Goal: Task Accomplishment & Management: Complete application form

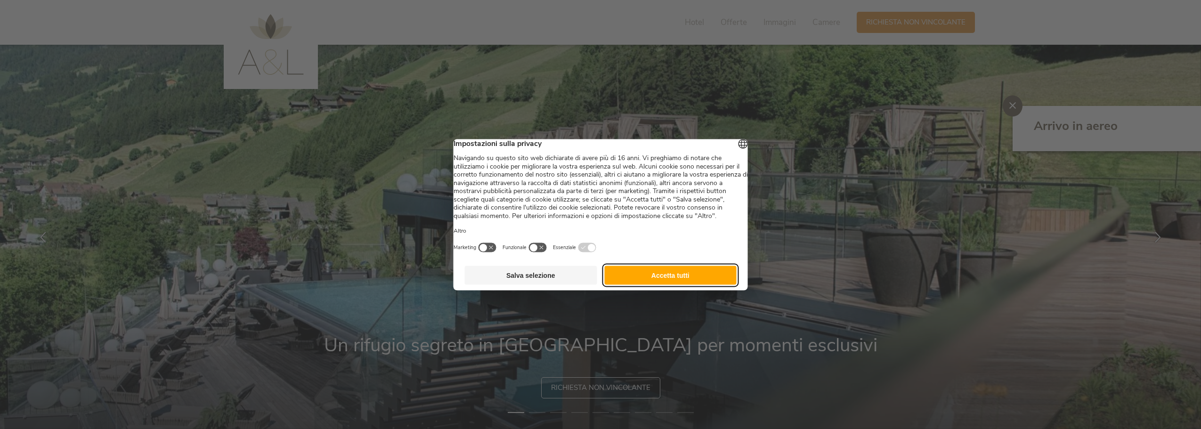
click at [703, 284] on button "Accetta tutti" at bounding box center [670, 275] width 132 height 19
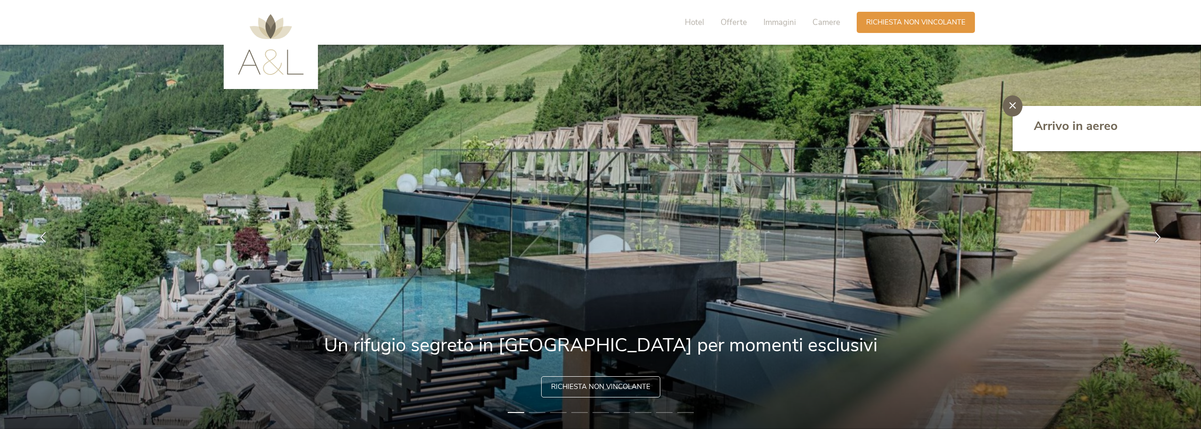
click at [625, 386] on span "Richiesta non vincolante" at bounding box center [600, 387] width 99 height 10
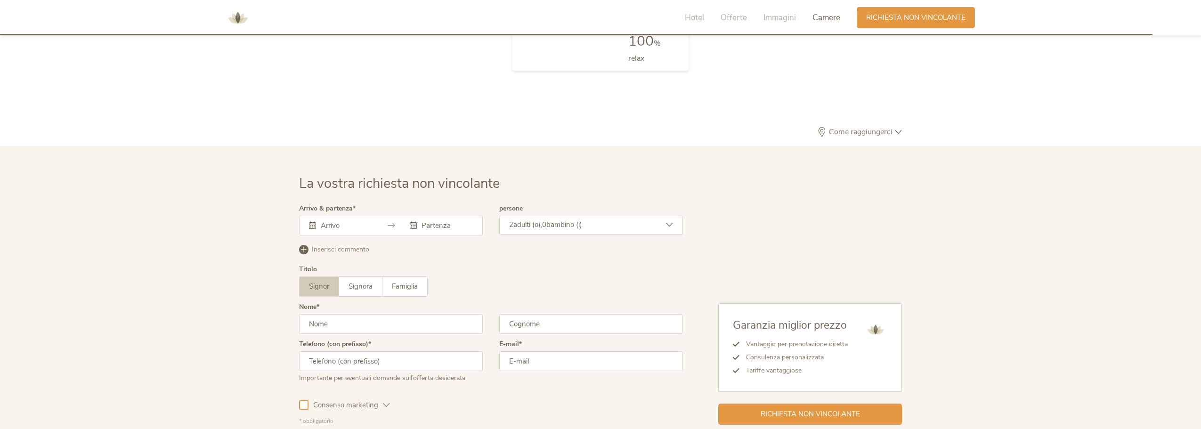
scroll to position [2837, 0]
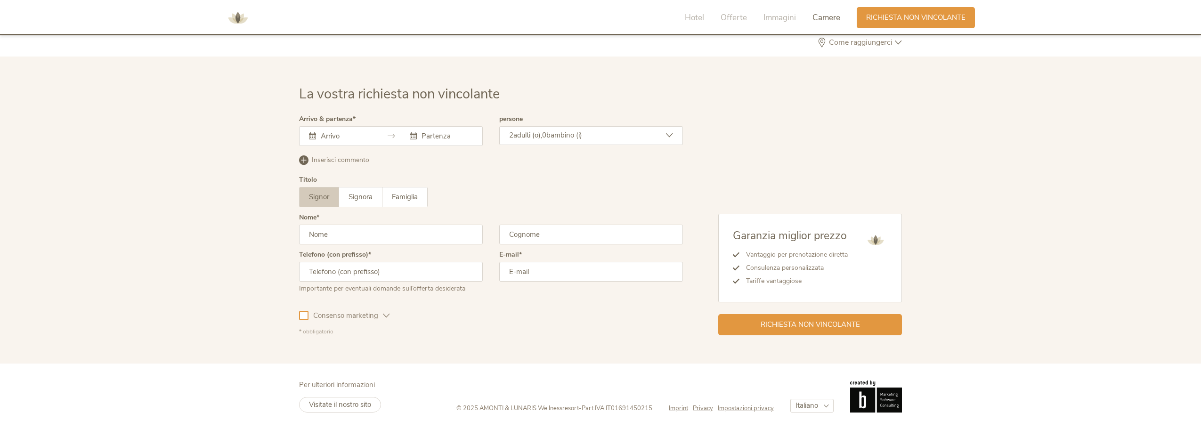
click at [370, 133] on input "text" at bounding box center [345, 135] width 54 height 9
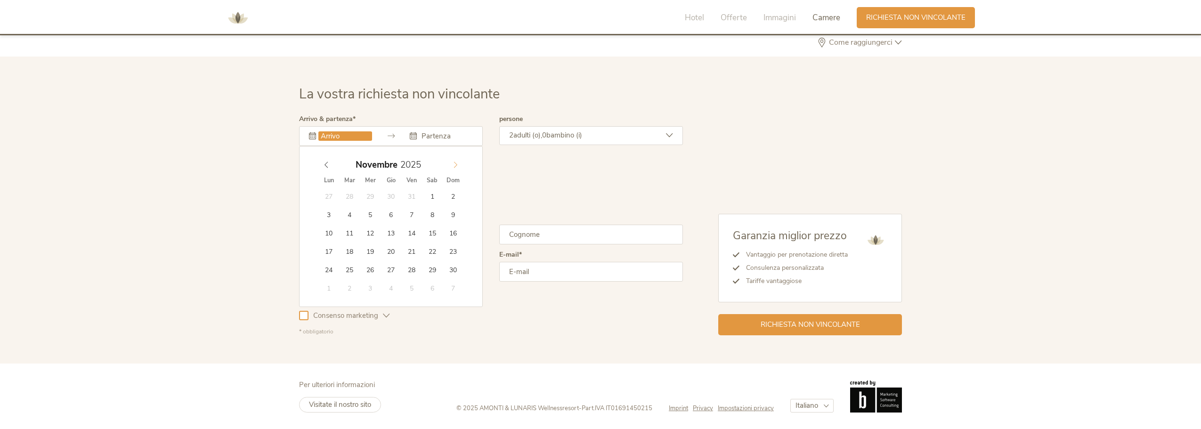
click at [458, 163] on icon at bounding box center [455, 165] width 7 height 7
click at [458, 164] on icon at bounding box center [455, 165] width 7 height 7
click at [336, 275] on div "1 2 3 4 5 6 7 8 9 10 11 12 13 14 15 16 17 18 19 20 21 22 23 24 25 26 27 28 29 3…" at bounding box center [390, 242] width 145 height 110
type input "29.12.2025"
type input "2026"
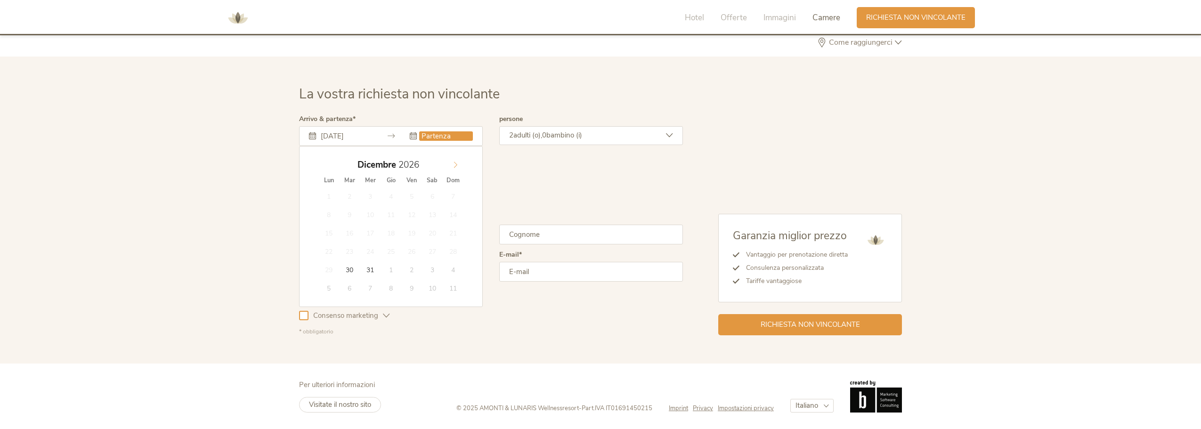
click at [455, 165] on icon at bounding box center [455, 165] width 7 height 7
type input "02.01.2026"
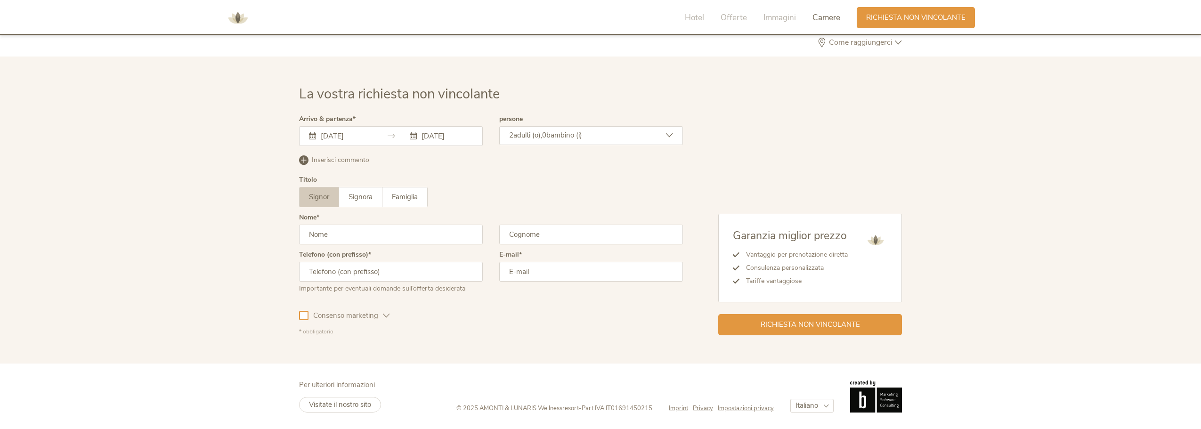
drag, startPoint x: 414, startPoint y: 196, endPoint x: 443, endPoint y: 180, distance: 33.5
click at [546, 130] on span "0" at bounding box center [544, 134] width 4 height 9
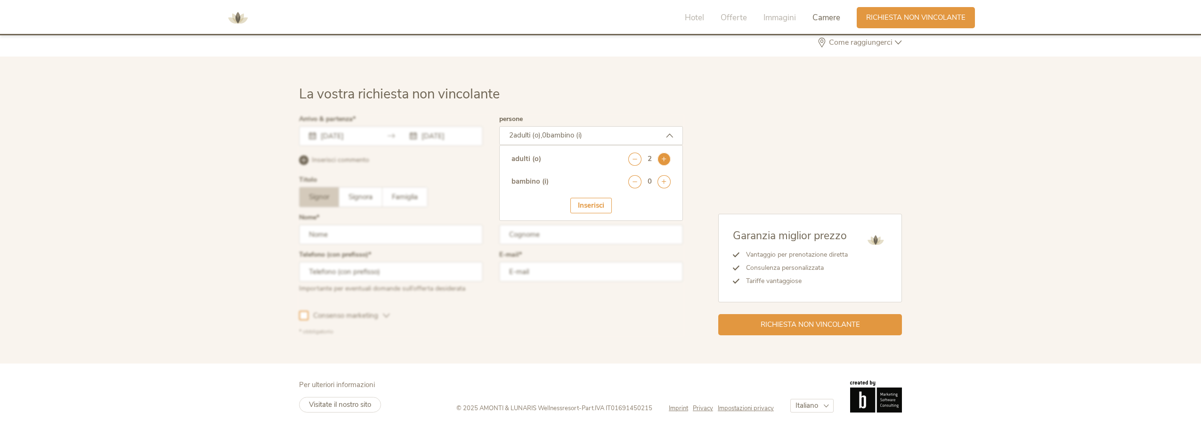
click at [665, 158] on icon at bounding box center [663, 159] width 13 height 13
click at [666, 158] on icon at bounding box center [663, 159] width 13 height 13
click at [728, 156] on div "Garanzia miglior prezzo Vantaggio per prenotazione diretta Consulenza personali…" at bounding box center [792, 225] width 219 height 219
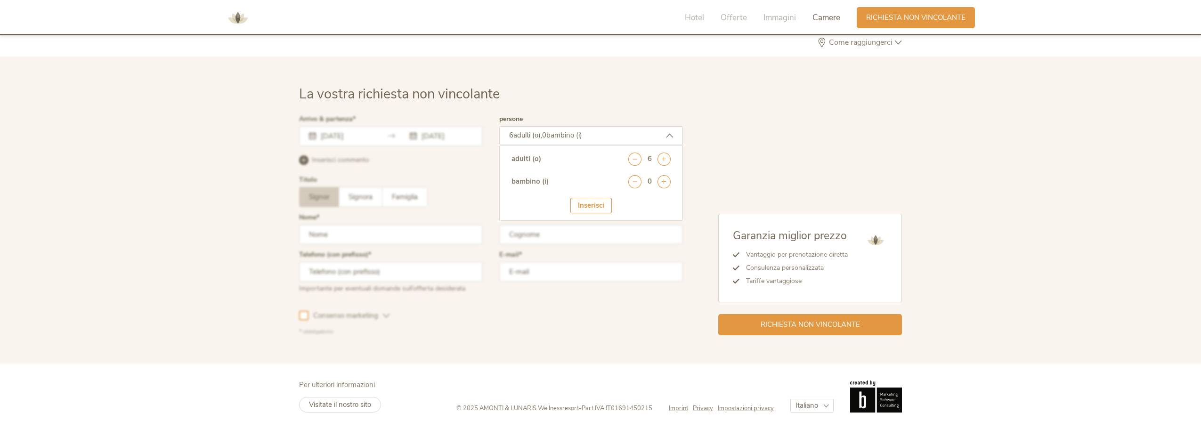
click at [608, 208] on div "Inserisci" at bounding box center [590, 206] width 41 height 16
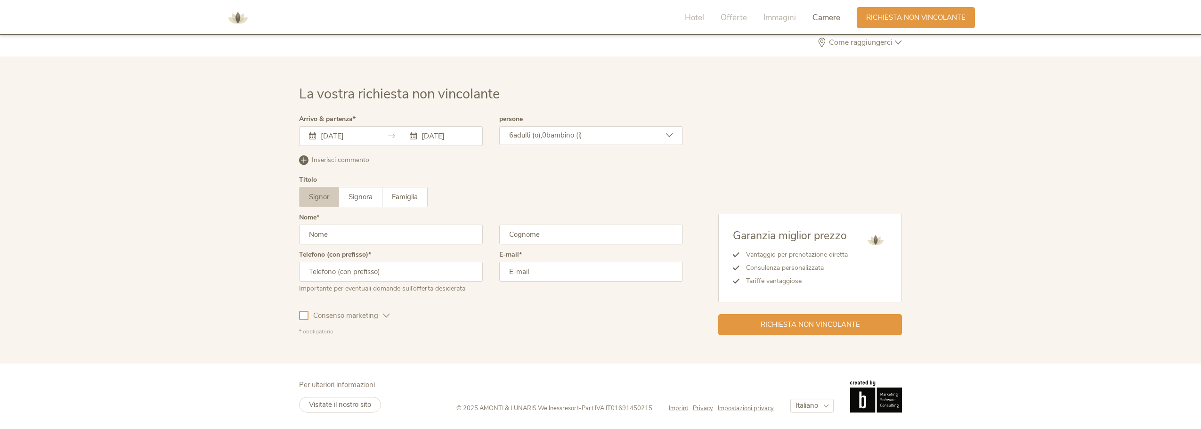
click at [354, 228] on input "text" at bounding box center [391, 235] width 184 height 20
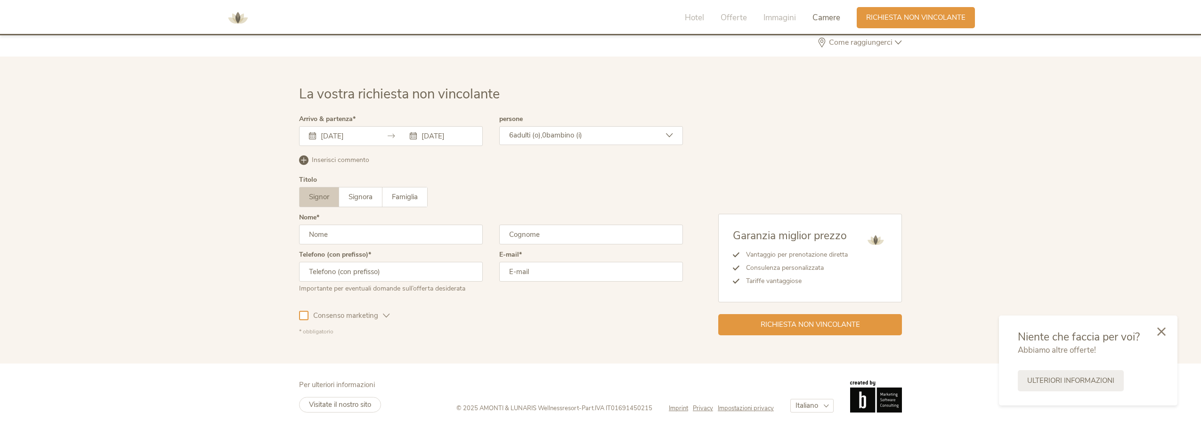
type input "Andrea"
type input "Scocuzza"
type input "3930308379"
type input "scocuzzaandrea@gmail.com"
click at [360, 316] on span "Consenso marketing" at bounding box center [345, 316] width 74 height 10
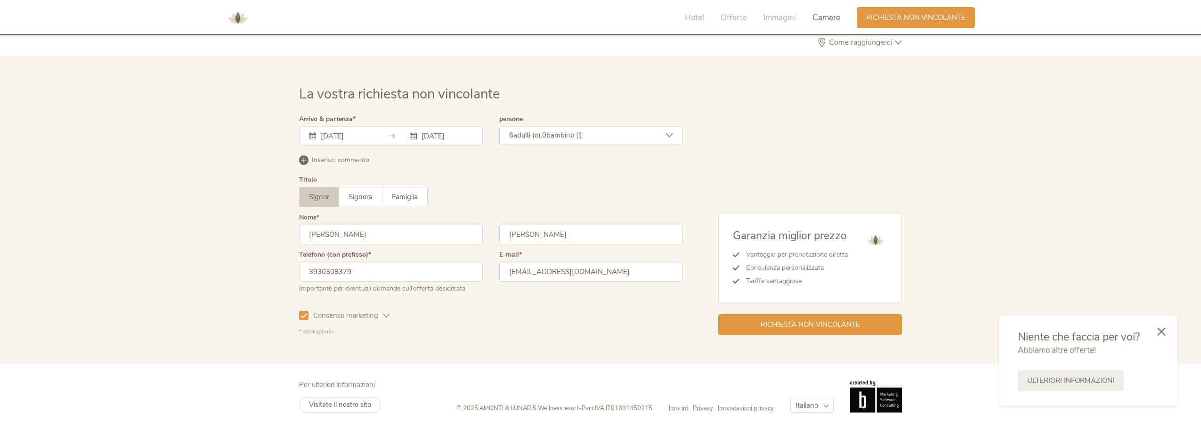
drag, startPoint x: 348, startPoint y: 165, endPoint x: 347, endPoint y: 153, distance: 12.7
click at [347, 158] on div "Inserisci commento Elimina commento" at bounding box center [491, 165] width 384 height 24
click at [347, 150] on div "Arrivo & partenza 29.12.2025 02.01.2026 Dicembre 2025 Lun Mar Mer Gio Ven Sab D…" at bounding box center [391, 134] width 184 height 37
click at [346, 158] on span "Inserisci commento" at bounding box center [340, 159] width 57 height 9
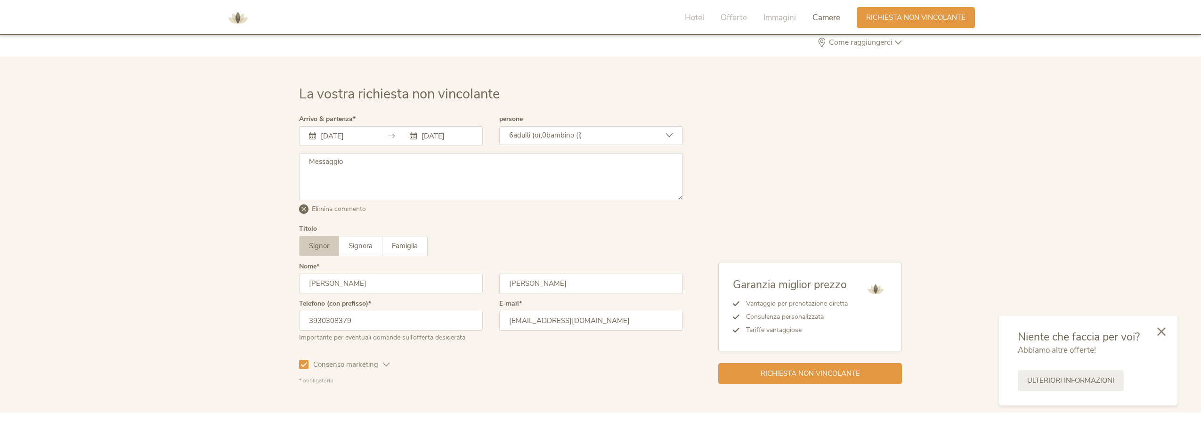
click at [348, 187] on textarea at bounding box center [491, 176] width 384 height 47
paste textarea "Buongiorno, siamo 6 adulti e vorremmo un preventivo per 3 camere doppie nei gio…"
type textarea "Buongiorno, siamo 6 adulti e vorremmo un preventivo per 3 camere doppie nei gio…"
click at [882, 372] on div "Richiesta non vincolante" at bounding box center [810, 372] width 184 height 21
